Goal: Check status: Check status

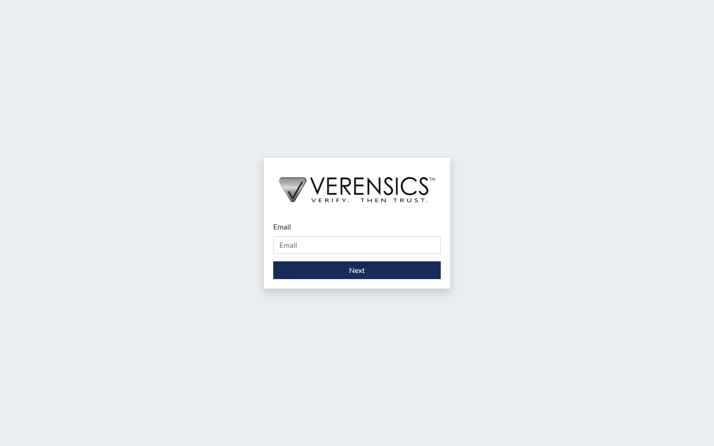
click at [351, 234] on div "Email Please provide your email address." at bounding box center [357, 237] width 168 height 33
click at [346, 240] on input "Email" at bounding box center [357, 245] width 168 height 18
type input "[PERSON_NAME][EMAIL_ADDRESS][PERSON_NAME][DOMAIN_NAME]"
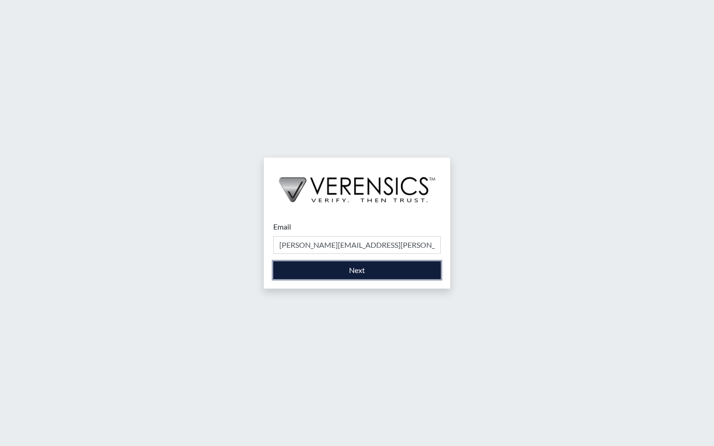
click at [345, 274] on button "Next" at bounding box center [357, 271] width 168 height 18
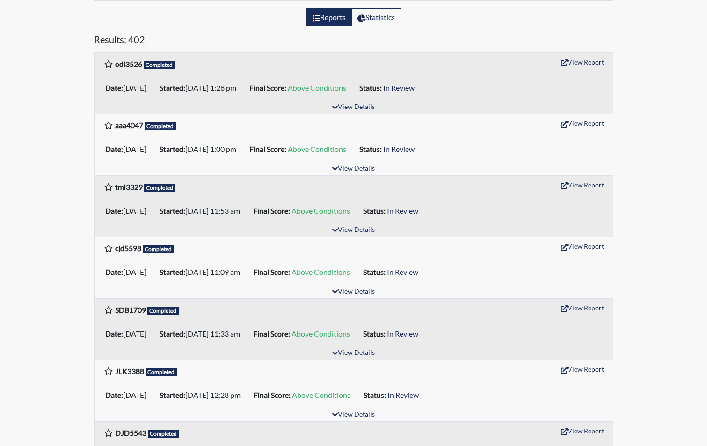
scroll to position [140, 0]
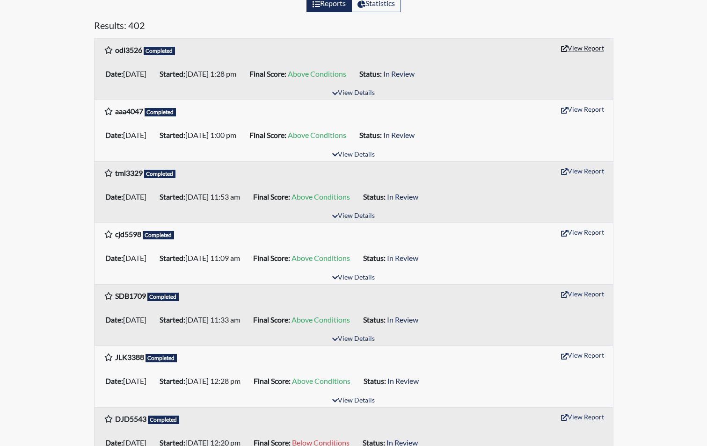
click at [598, 49] on button "View Report" at bounding box center [582, 48] width 51 height 15
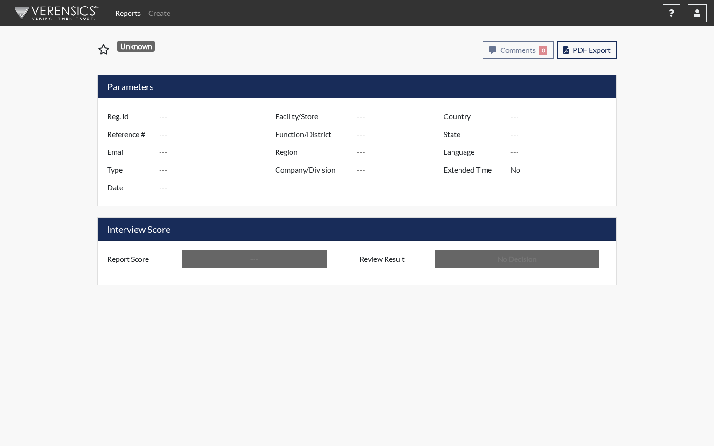
type input "odl3526"
type input "51107"
type input "---"
type input "Corrections Pre-Employment"
type input "[DATE]"
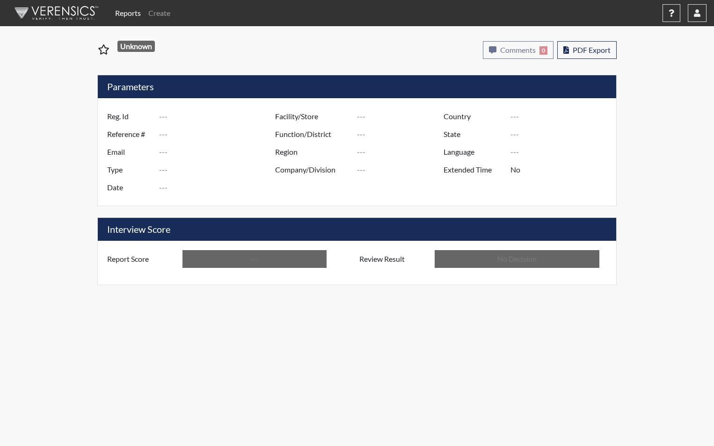
type input "[PERSON_NAME]"
type input "[GEOGRAPHIC_DATA]"
type input "[US_STATE]"
type input "English"
type input "Above Conditions"
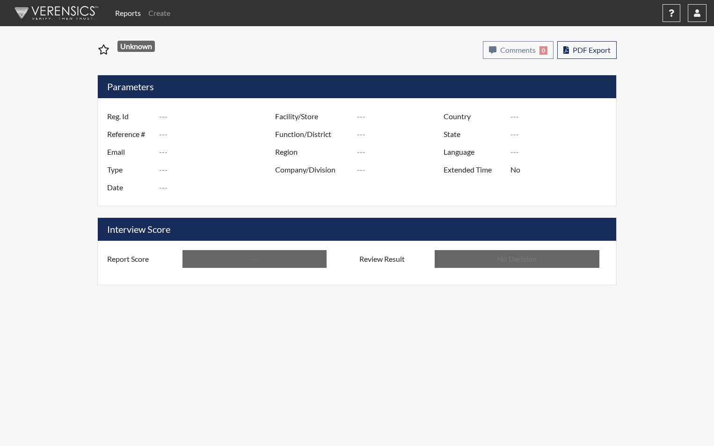
type input "In Review"
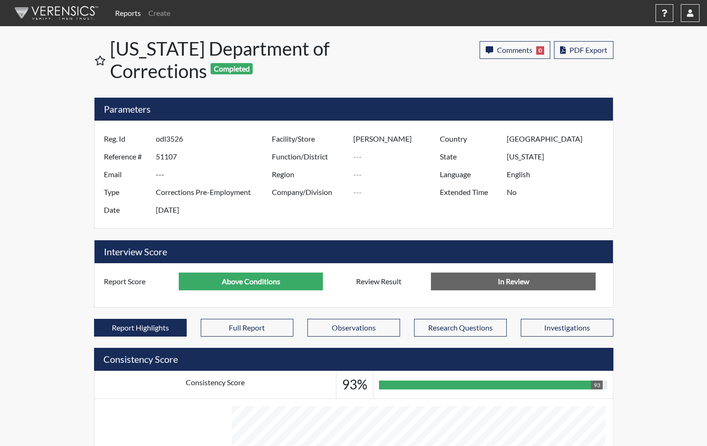
click at [120, 14] on link "Reports" at bounding box center [127, 13] width 33 height 19
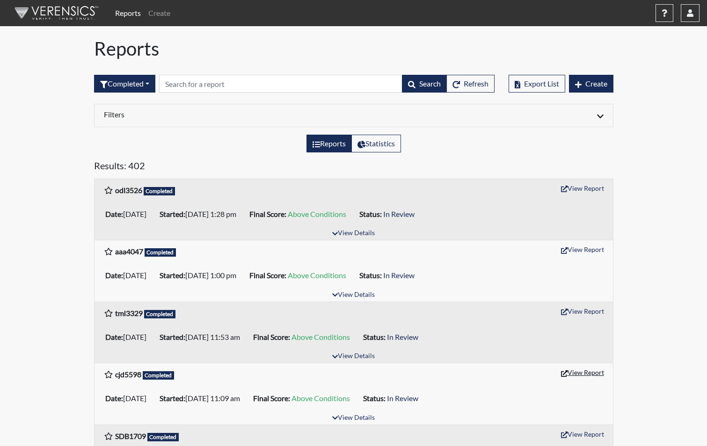
click at [591, 373] on button "View Report" at bounding box center [582, 372] width 51 height 15
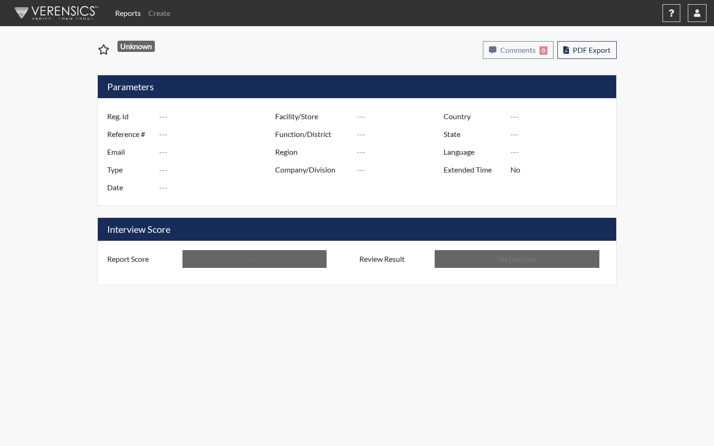
type input "cjd5598"
type input "51106"
type input "---"
type input "Corrections Pre-Employment"
type input "[DATE]"
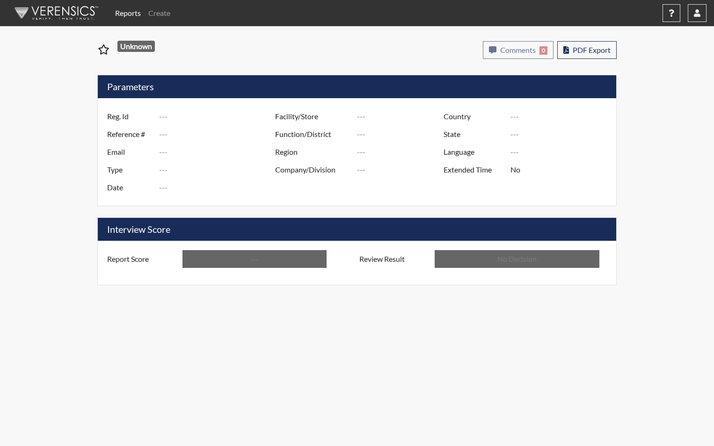
type input "[PERSON_NAME]"
type input "[GEOGRAPHIC_DATA]"
type input "[US_STATE]"
type input "English"
type input "Above Conditions"
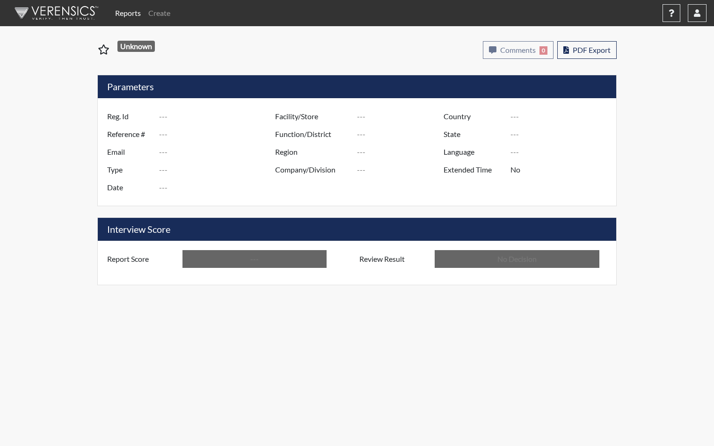
type input "In Review"
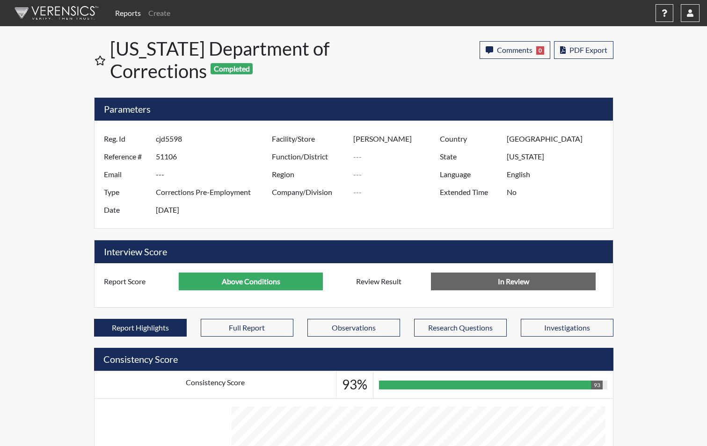
click at [116, 10] on link "Reports" at bounding box center [127, 13] width 33 height 19
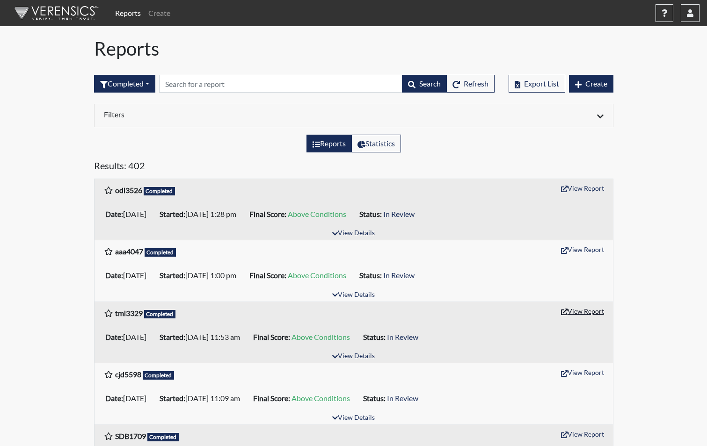
click at [574, 312] on button "View Report" at bounding box center [582, 311] width 51 height 15
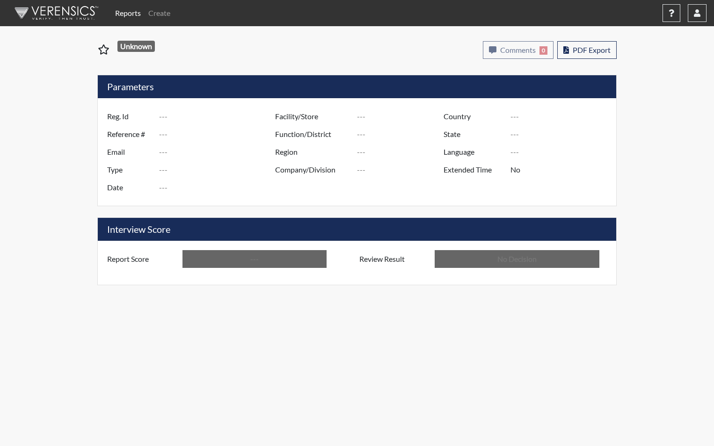
type input "tml3329"
type input "51109"
type input "---"
type input "Corrections Pre-Employment"
type input "[DATE]"
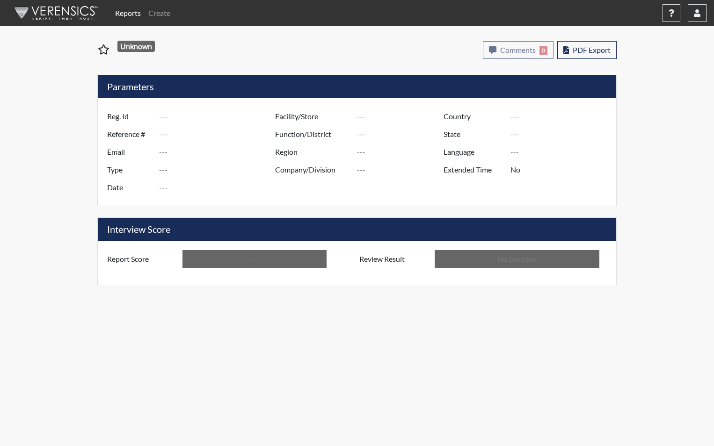
type input "[PERSON_NAME]"
type input "[GEOGRAPHIC_DATA]"
type input "[US_STATE]"
type input "English"
type input "Above Conditions"
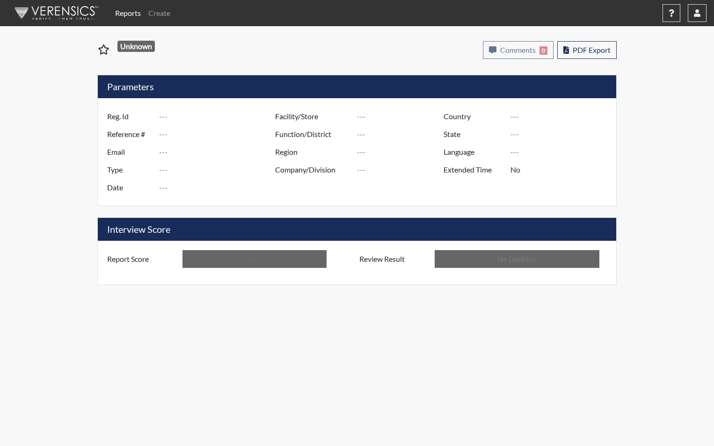
type input "In Review"
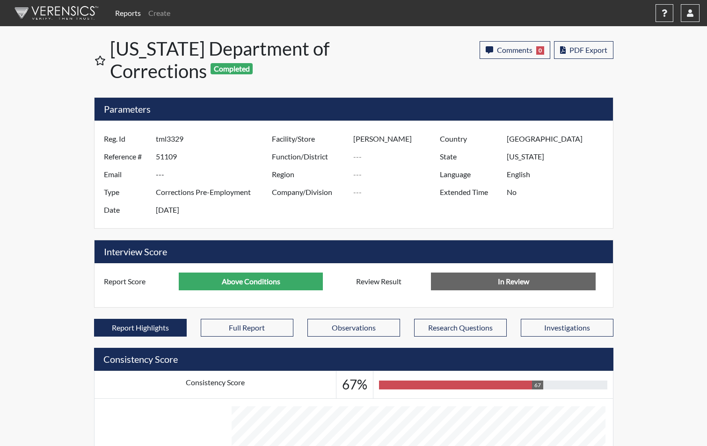
scroll to position [155, 389]
click at [429, 139] on input "[PERSON_NAME]" at bounding box center [397, 139] width 89 height 18
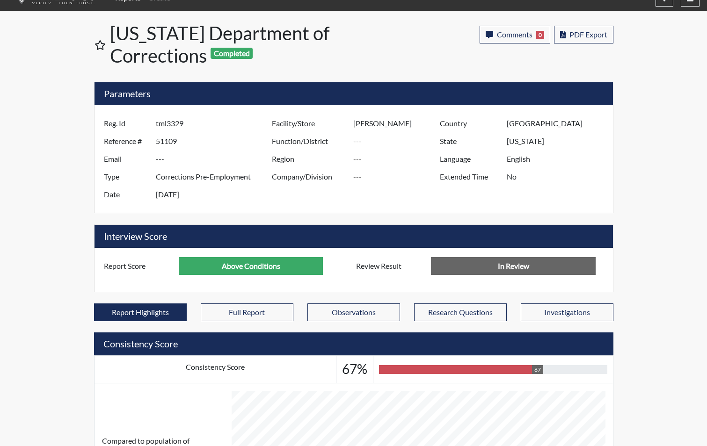
scroll to position [0, 0]
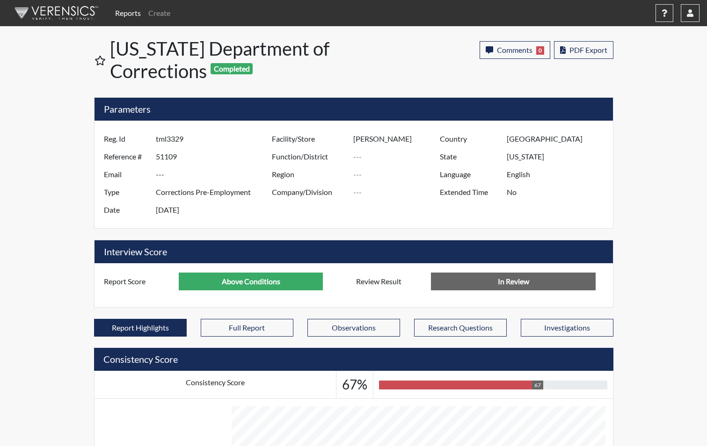
click at [122, 16] on link "Reports" at bounding box center [127, 13] width 33 height 19
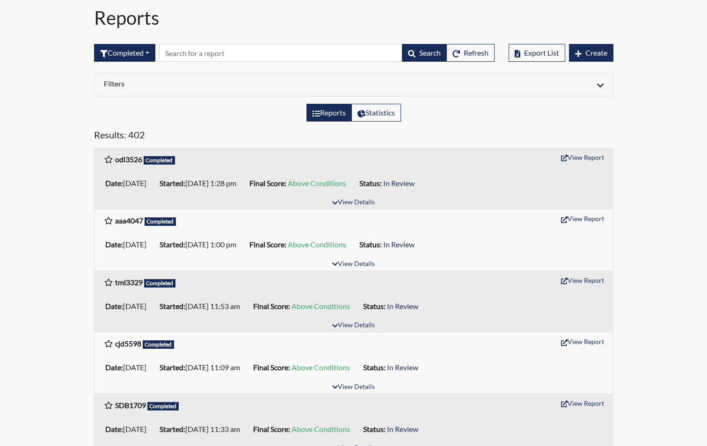
scroll to position [47, 0]
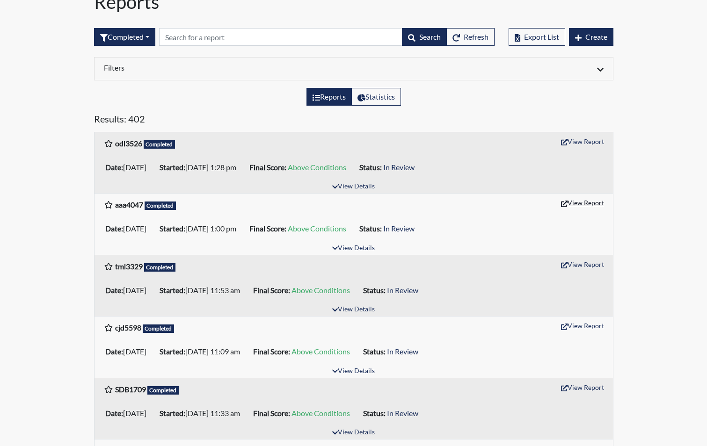
click at [588, 204] on button "View Report" at bounding box center [582, 203] width 51 height 15
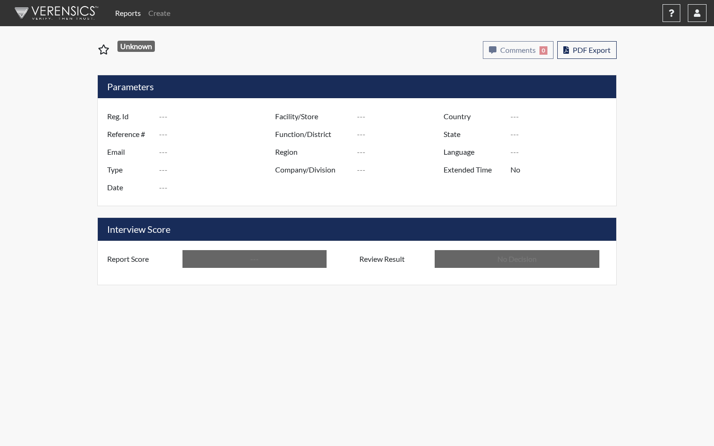
type input "aaa4047"
type input "51108"
type input "---"
type input "Corrections Pre-Employment"
type input "[DATE]"
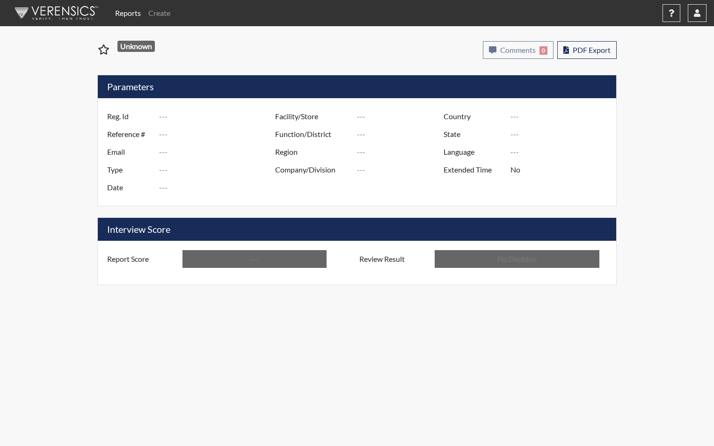
type input "[PERSON_NAME]"
type input "[GEOGRAPHIC_DATA]"
type input "[US_STATE]"
type input "English"
type input "Above Conditions"
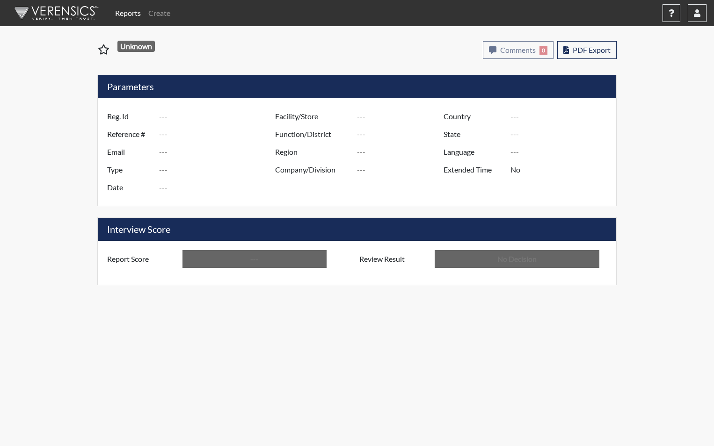
type input "In Review"
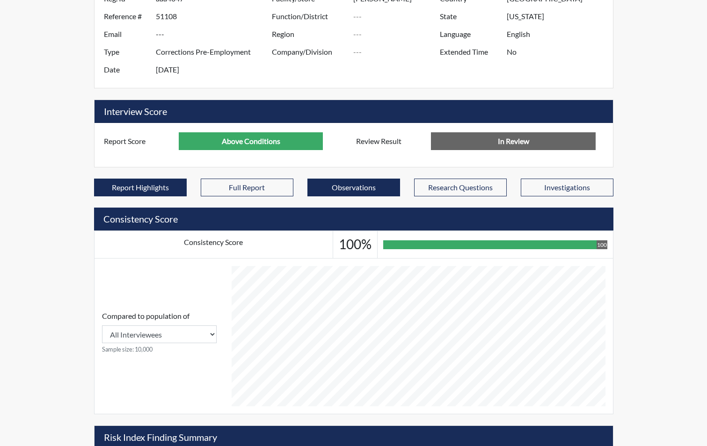
scroll to position [467761, 467528]
